Goal: Complete application form

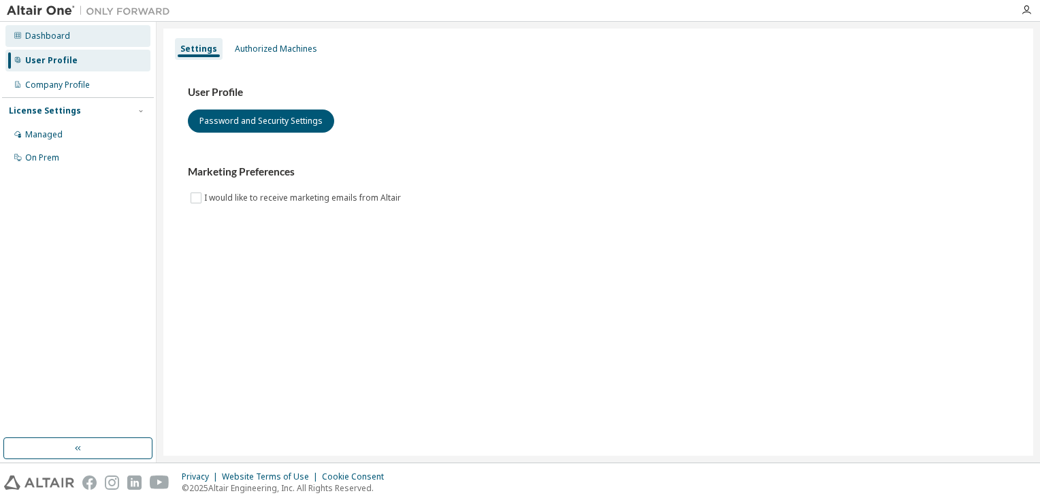
click at [60, 42] on div "Dashboard" at bounding box center [77, 36] width 145 height 22
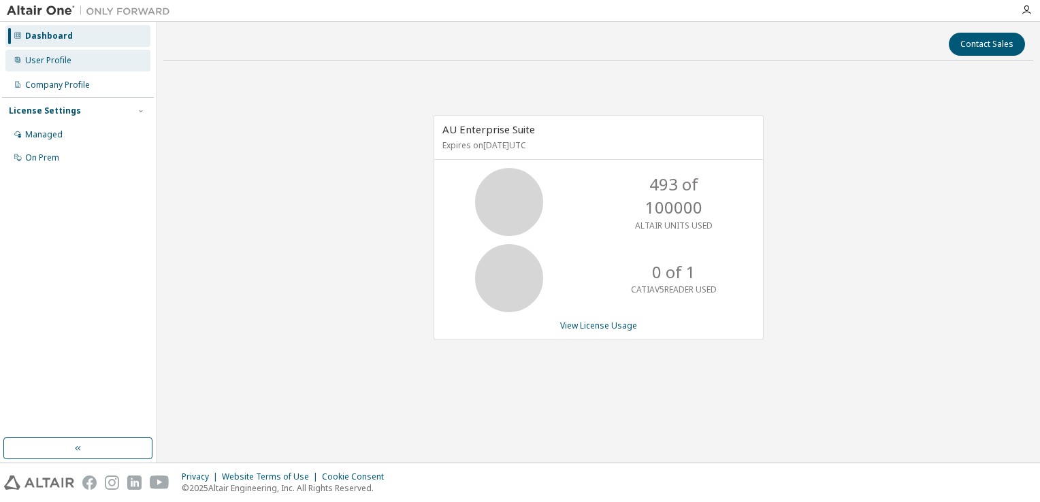
click at [59, 56] on div "User Profile" at bounding box center [48, 60] width 46 height 11
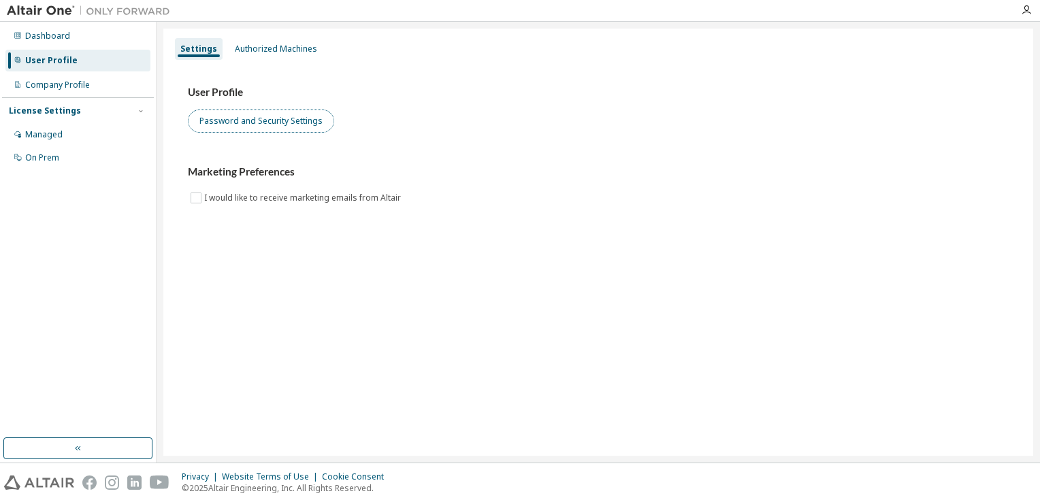
click at [231, 124] on button "Password and Security Settings" at bounding box center [261, 121] width 146 height 23
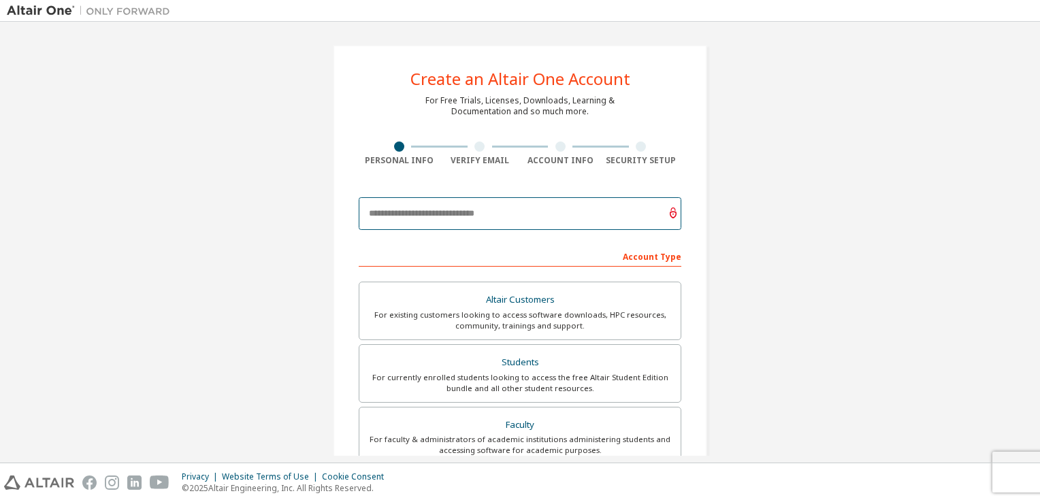
click at [455, 221] on input "email" at bounding box center [520, 213] width 323 height 33
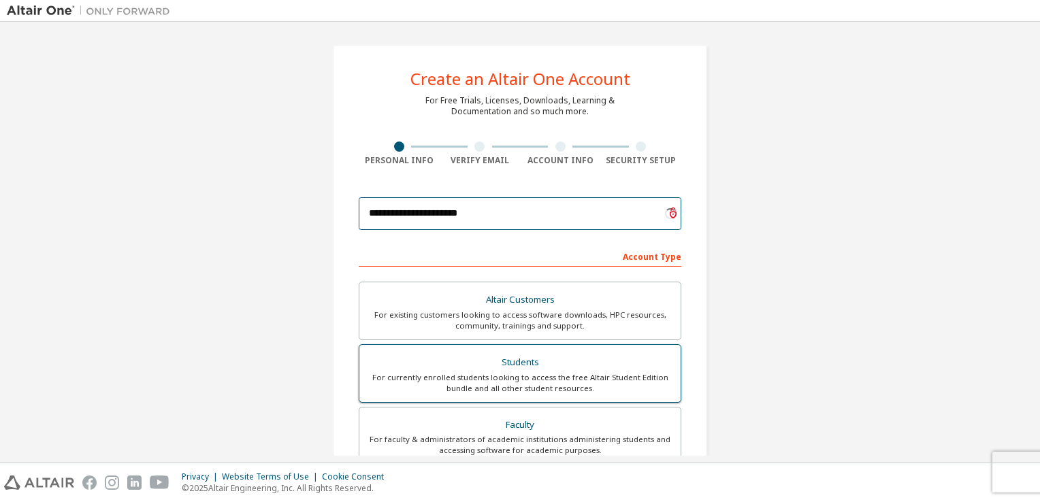
type input "**********"
click at [594, 376] on div "For currently enrolled students looking to access the free Altair Student Editi…" at bounding box center [520, 383] width 305 height 22
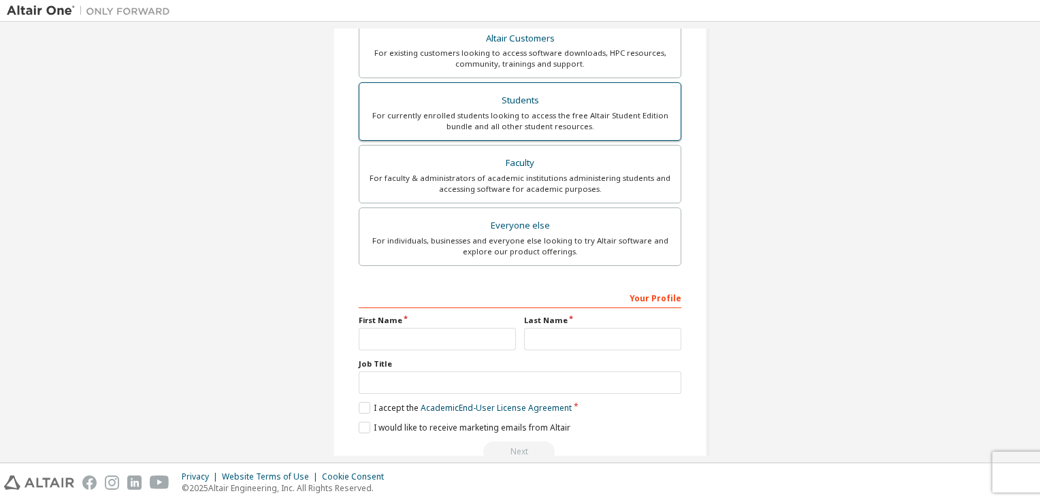
scroll to position [325, 0]
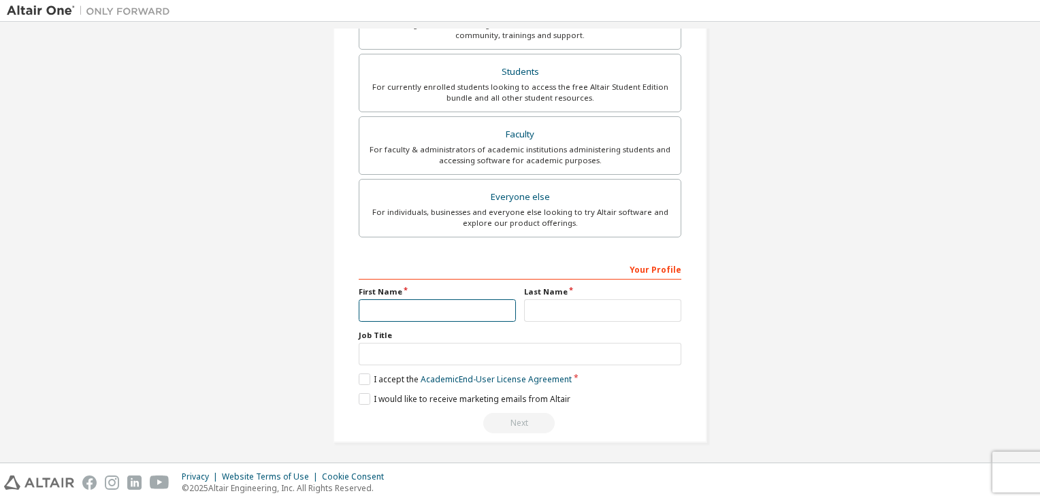
click at [427, 299] on input "text" at bounding box center [437, 310] width 157 height 22
type input "*******"
click at [536, 304] on input "text" at bounding box center [602, 310] width 157 height 22
type input "*******"
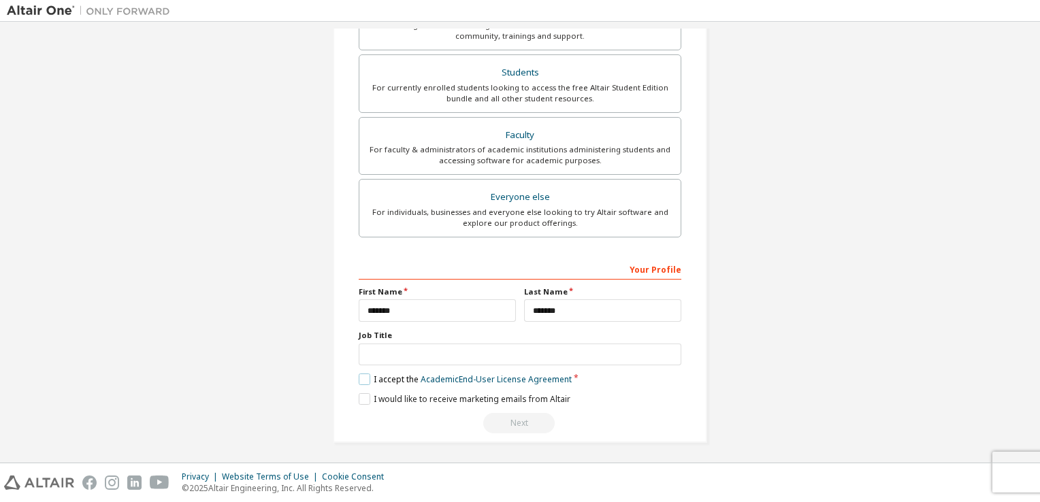
click at [359, 375] on label "I accept the Academic End-User License Agreement" at bounding box center [465, 380] width 213 height 12
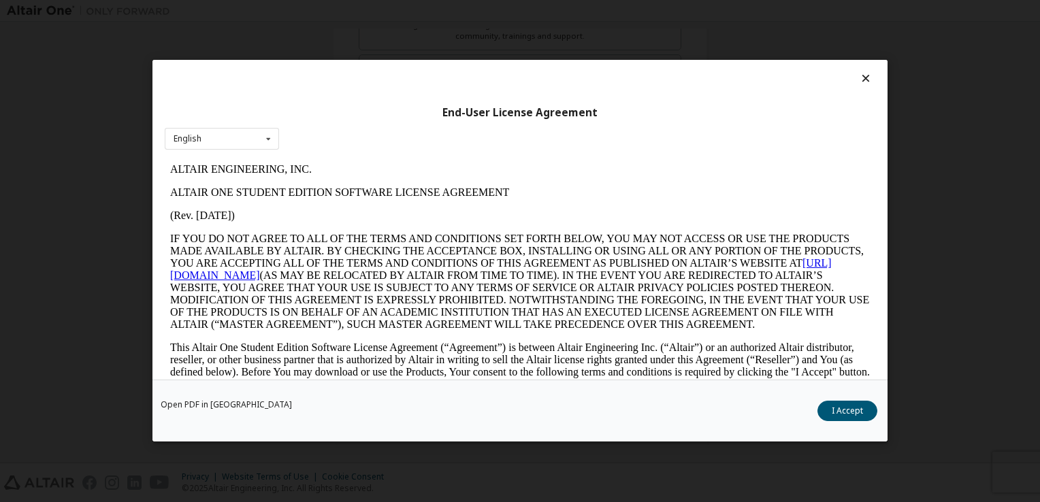
scroll to position [0, 0]
click at [864, 402] on button "I Accept" at bounding box center [847, 412] width 60 height 20
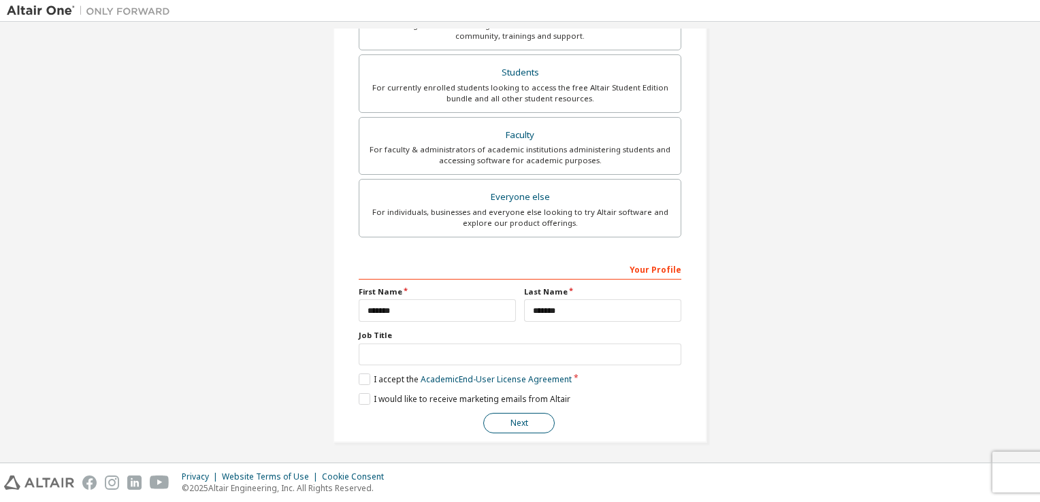
click at [497, 415] on button "Next" at bounding box center [518, 423] width 71 height 20
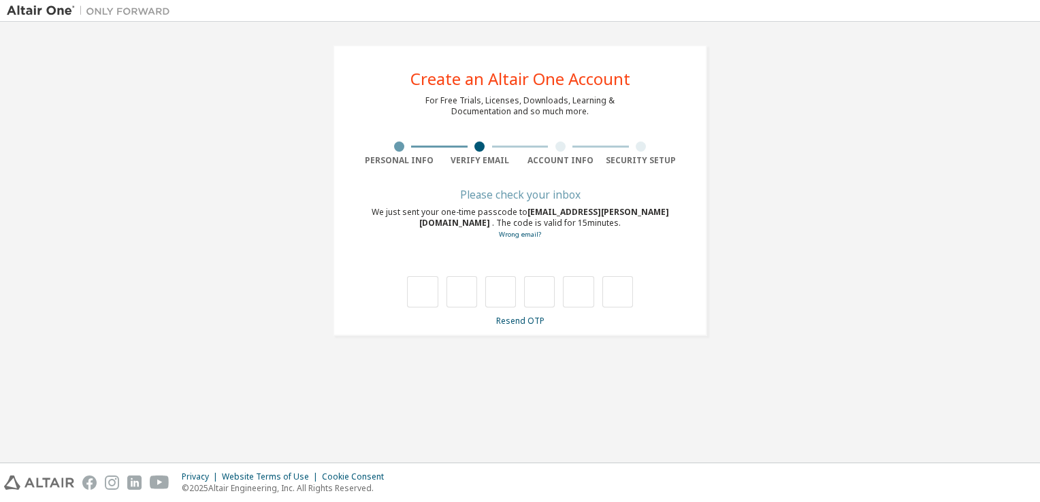
type input "*"
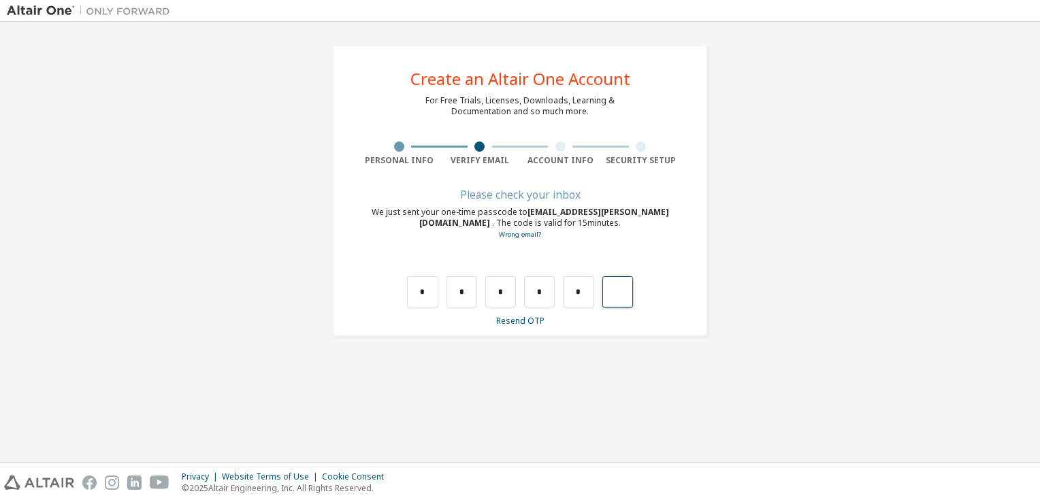
type input "*"
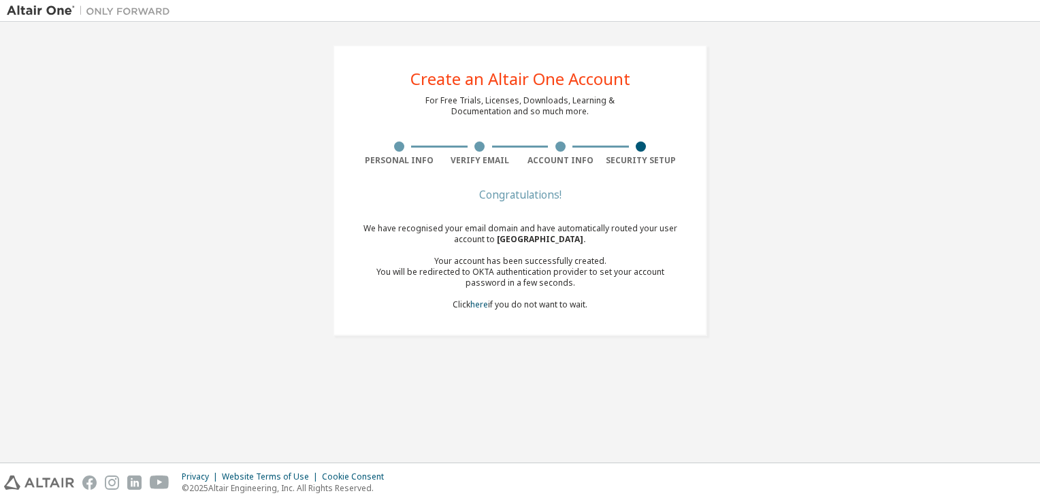
click at [504, 321] on div "Congratulations! We have recognised your email domain and have automatically ro…" at bounding box center [520, 259] width 323 height 136
